Goal: Task Accomplishment & Management: Complete application form

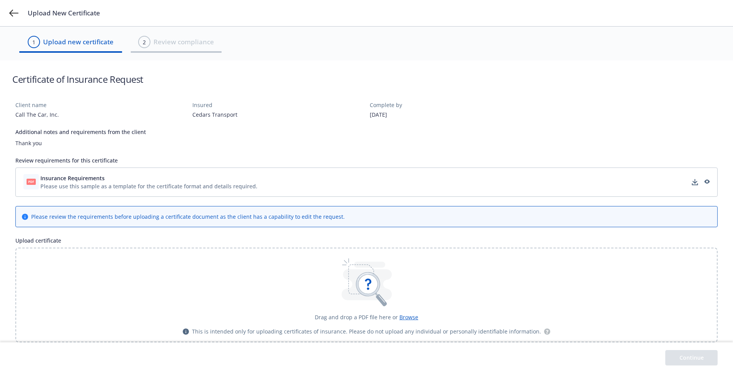
scroll to position [6, 0]
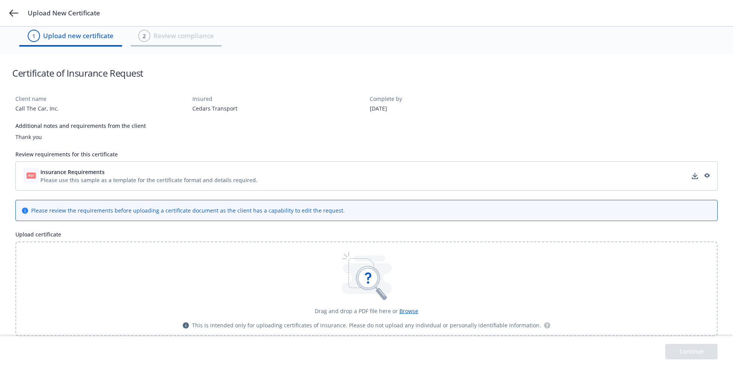
click at [405, 310] on span "Browse" at bounding box center [409, 310] width 19 height 7
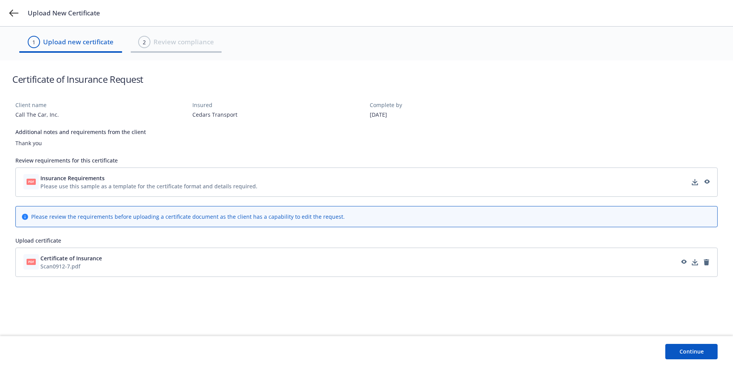
scroll to position [0, 0]
click at [705, 352] on button "Continue" at bounding box center [697, 351] width 52 height 15
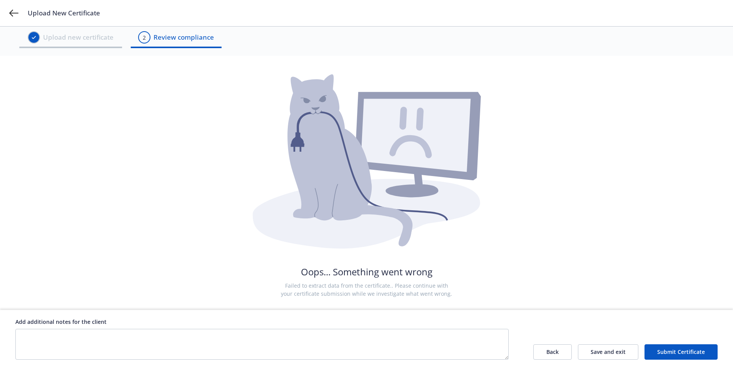
scroll to position [5, 0]
click at [677, 351] on button "Submit Certificate" at bounding box center [681, 351] width 73 height 15
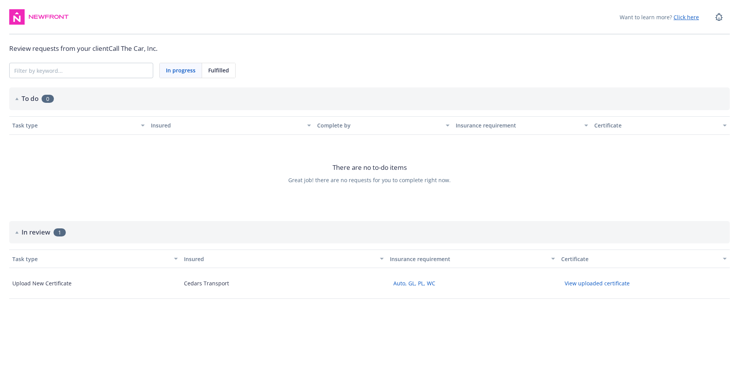
click at [587, 283] on button "View uploaded certificate" at bounding box center [597, 283] width 72 height 12
